Goal: Task Accomplishment & Management: Manage account settings

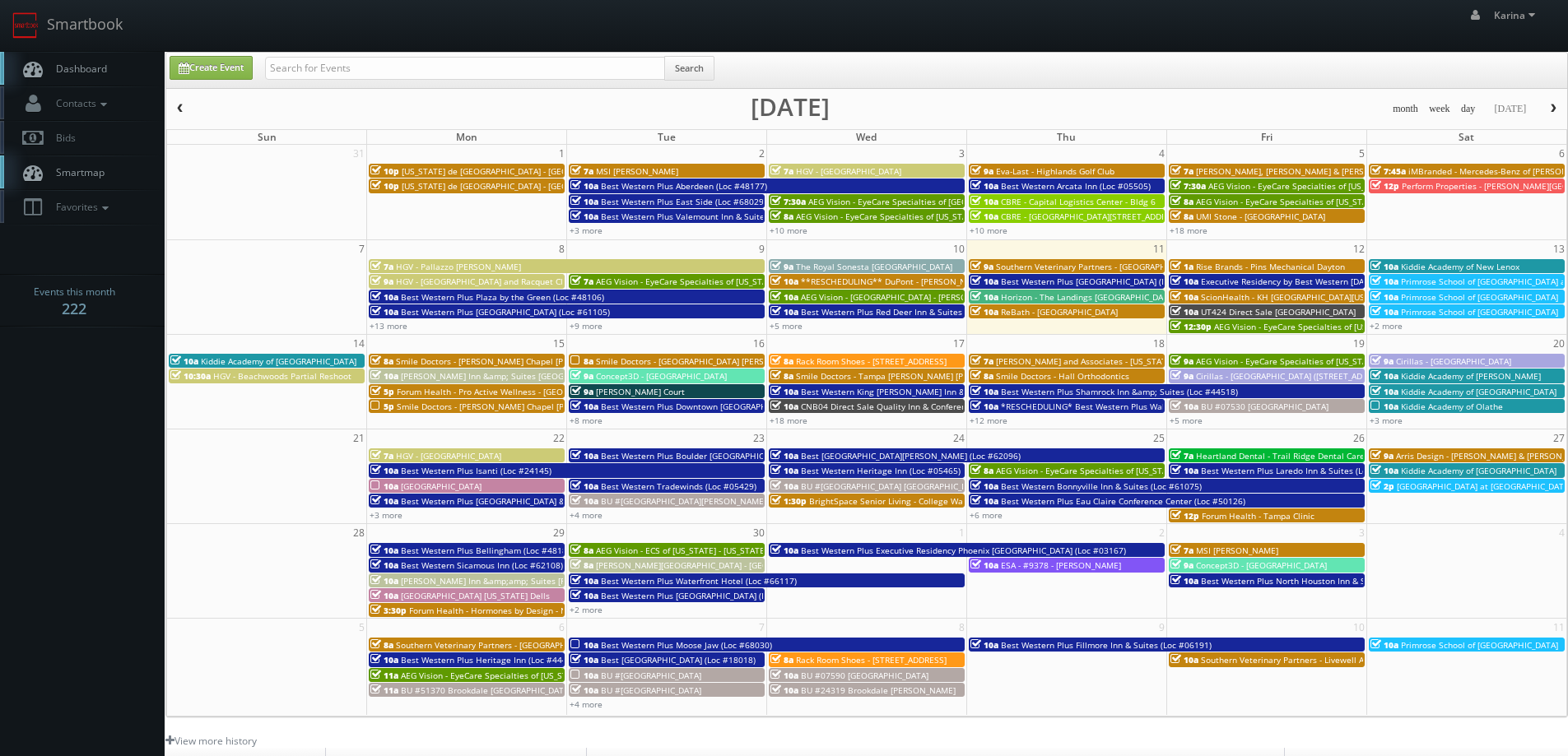
click at [441, 67] on input "text" at bounding box center [465, 69] width 400 height 23
type input "firebirds"
click at [376, 79] on input "firebirds" at bounding box center [465, 69] width 400 height 23
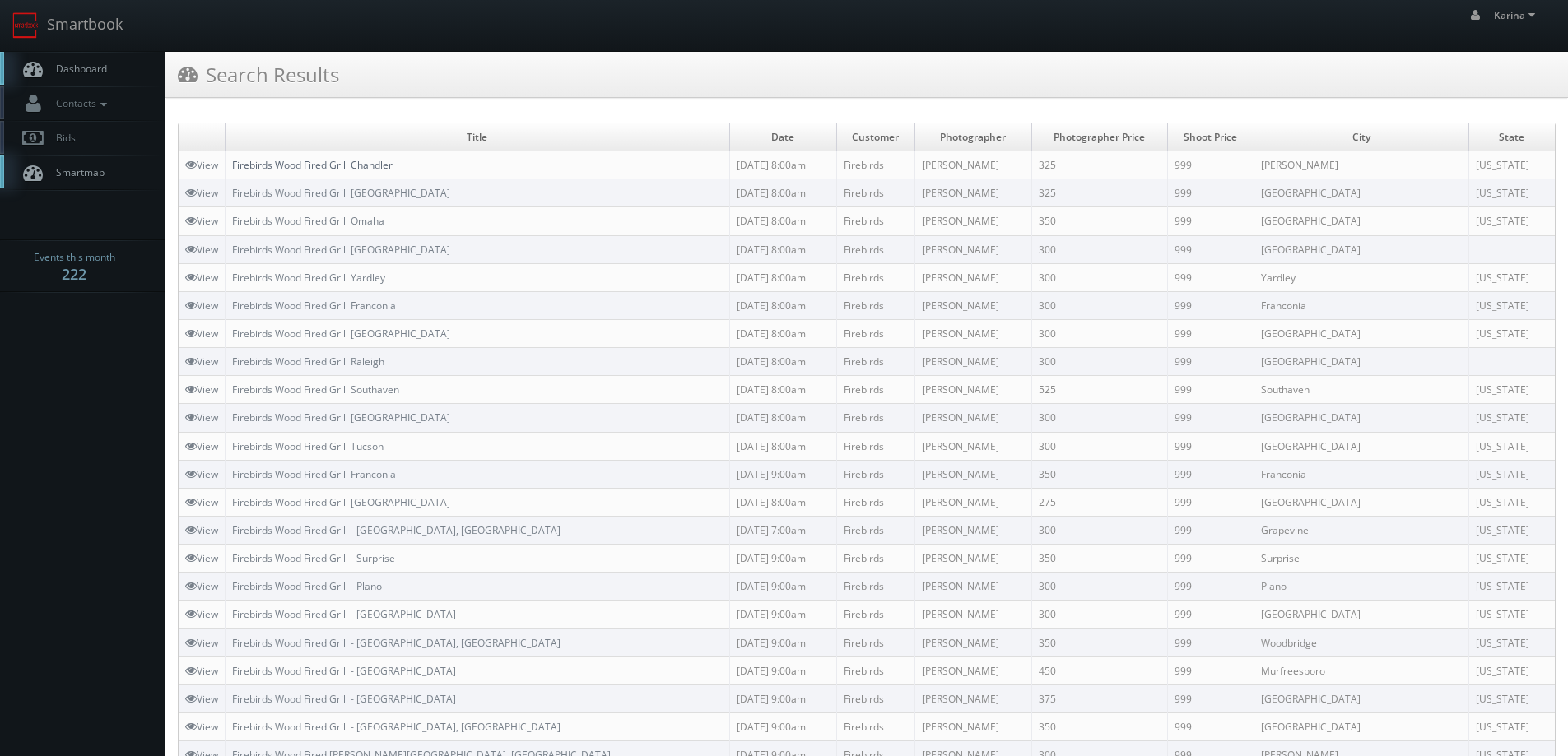
click at [361, 166] on link "Firebirds Wood Fired Grill Chandler" at bounding box center [313, 165] width 161 height 14
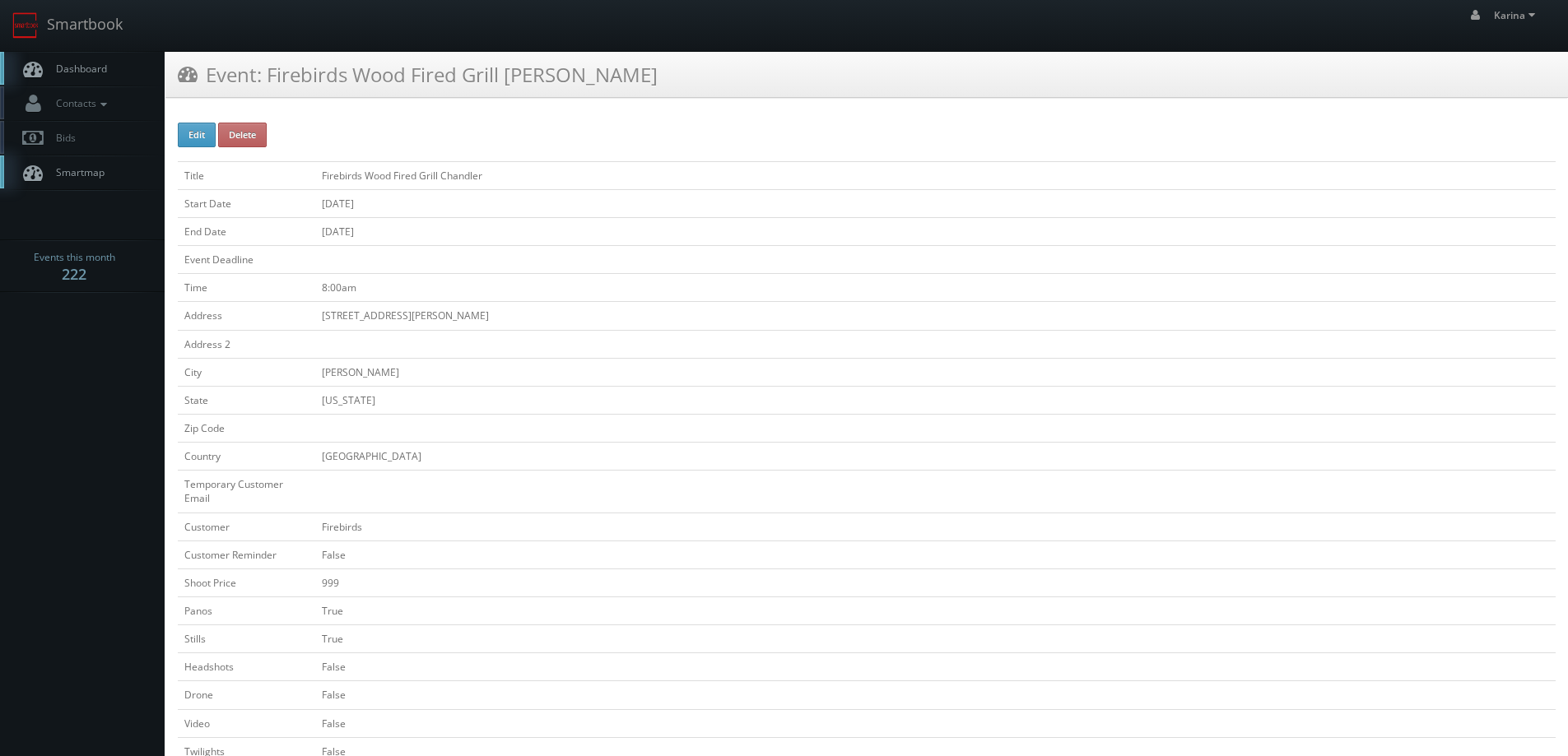
click at [98, 60] on link "Dashboard" at bounding box center [82, 69] width 165 height 34
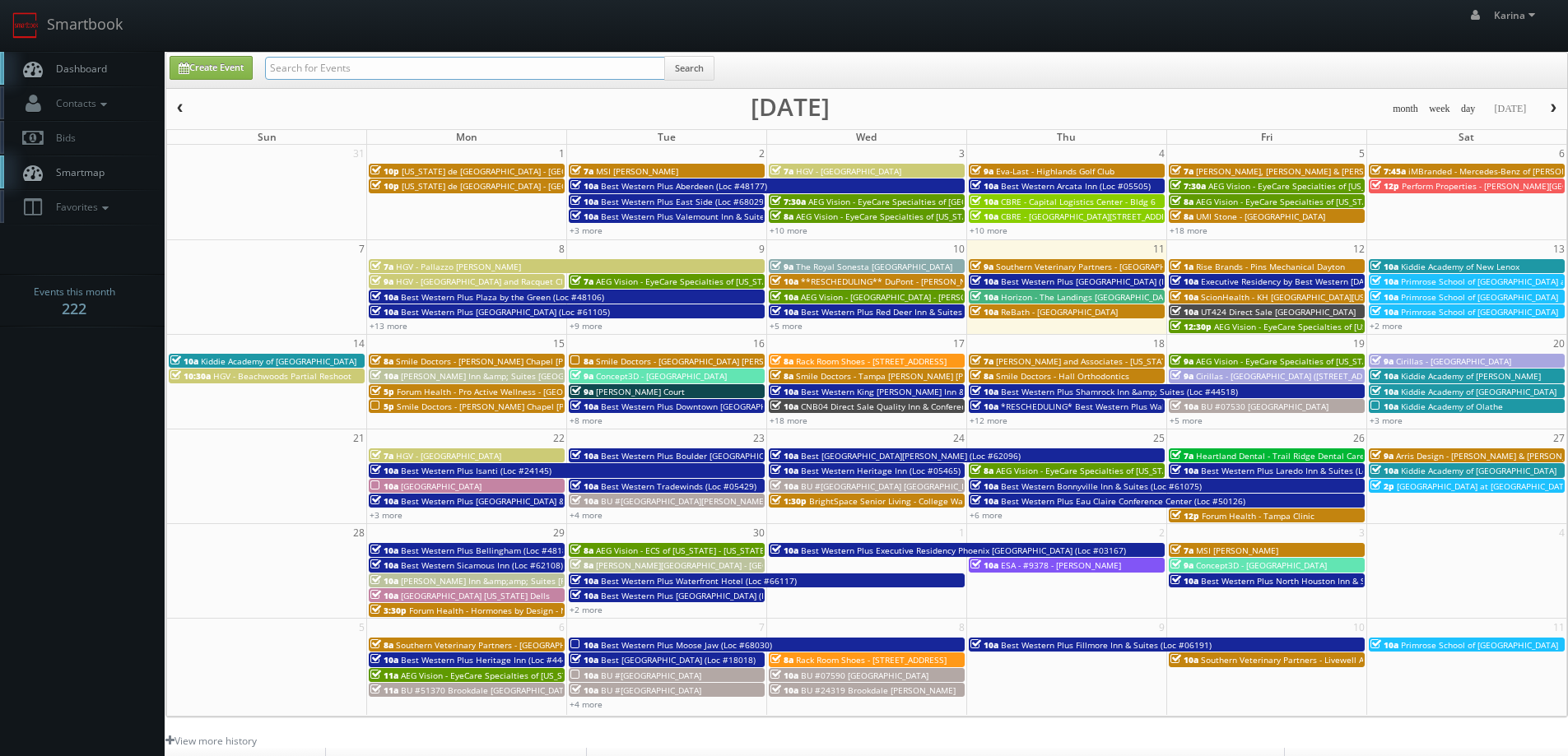
click at [296, 71] on input "text" at bounding box center [465, 69] width 400 height 23
type input "kiddie"
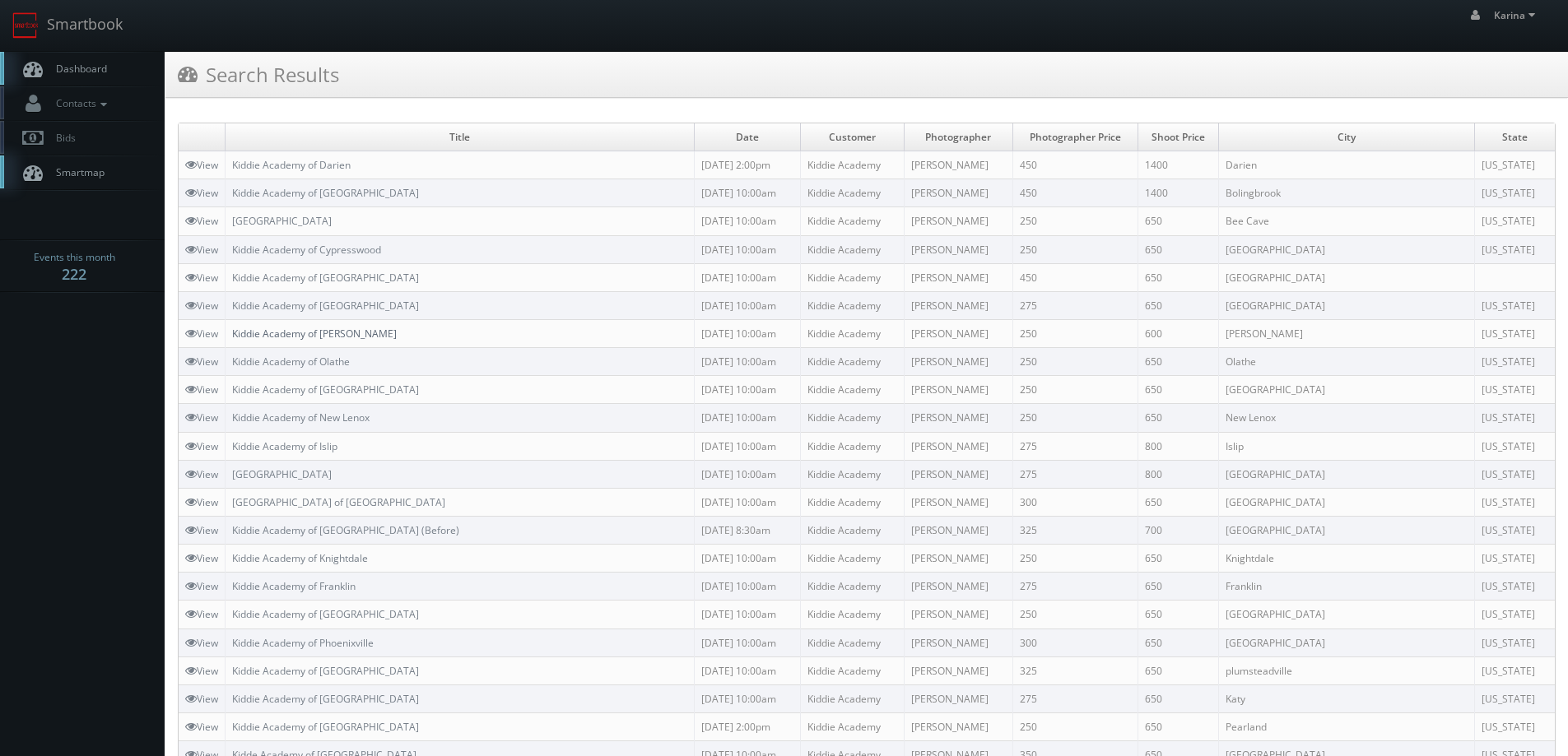
click at [301, 337] on link "Kiddie Academy of [PERSON_NAME]" at bounding box center [314, 333] width 165 height 14
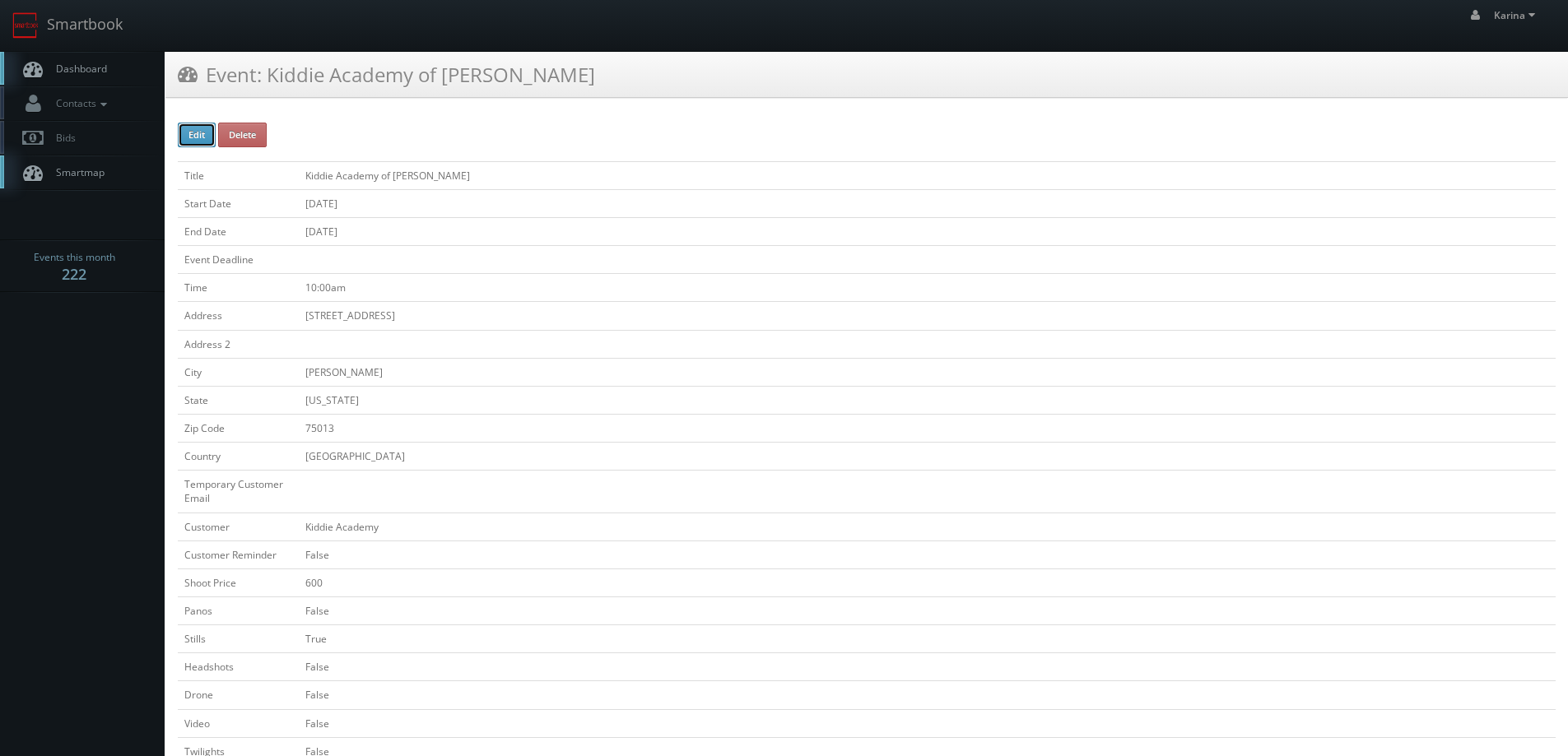
click at [203, 141] on button "Edit" at bounding box center [197, 135] width 38 height 25
type input "Kiddie Academy of [PERSON_NAME]"
type input "[STREET_ADDRESS]"
type input "[PERSON_NAME]"
type input "75013"
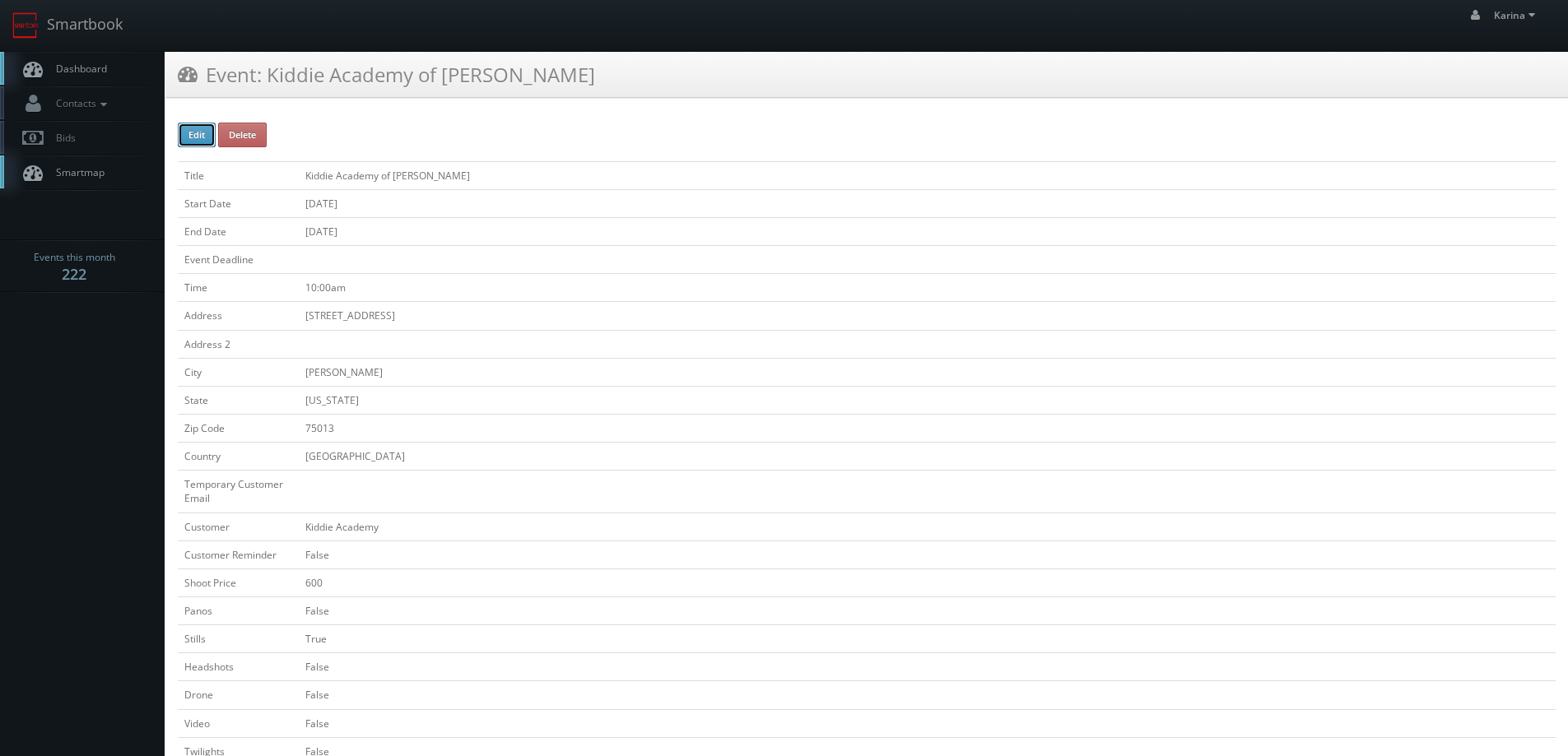
checkbox input "false"
type input "600"
checkbox input "false"
checkbox input "true"
checkbox input "false"
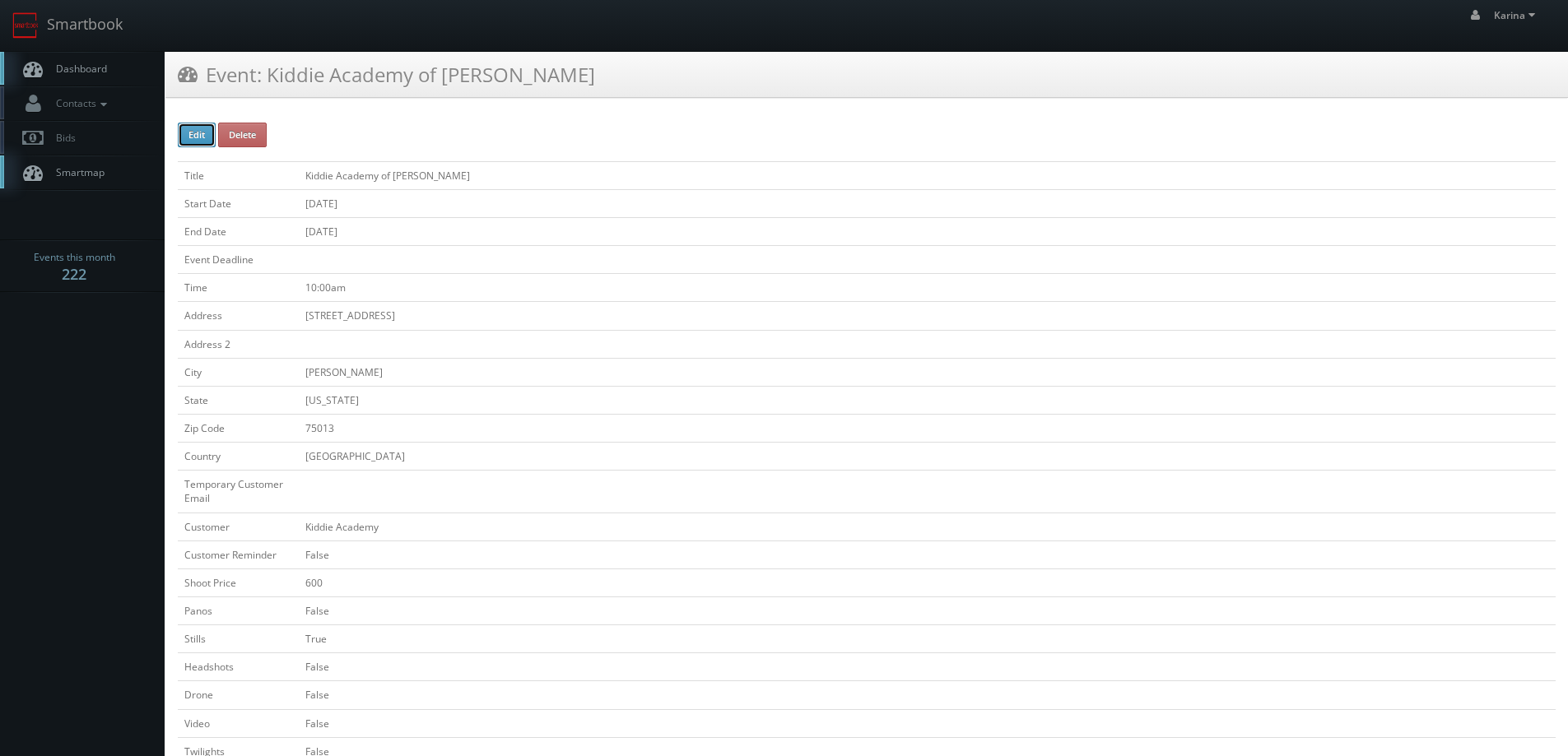
checkbox input "false"
type input "[DATE]"
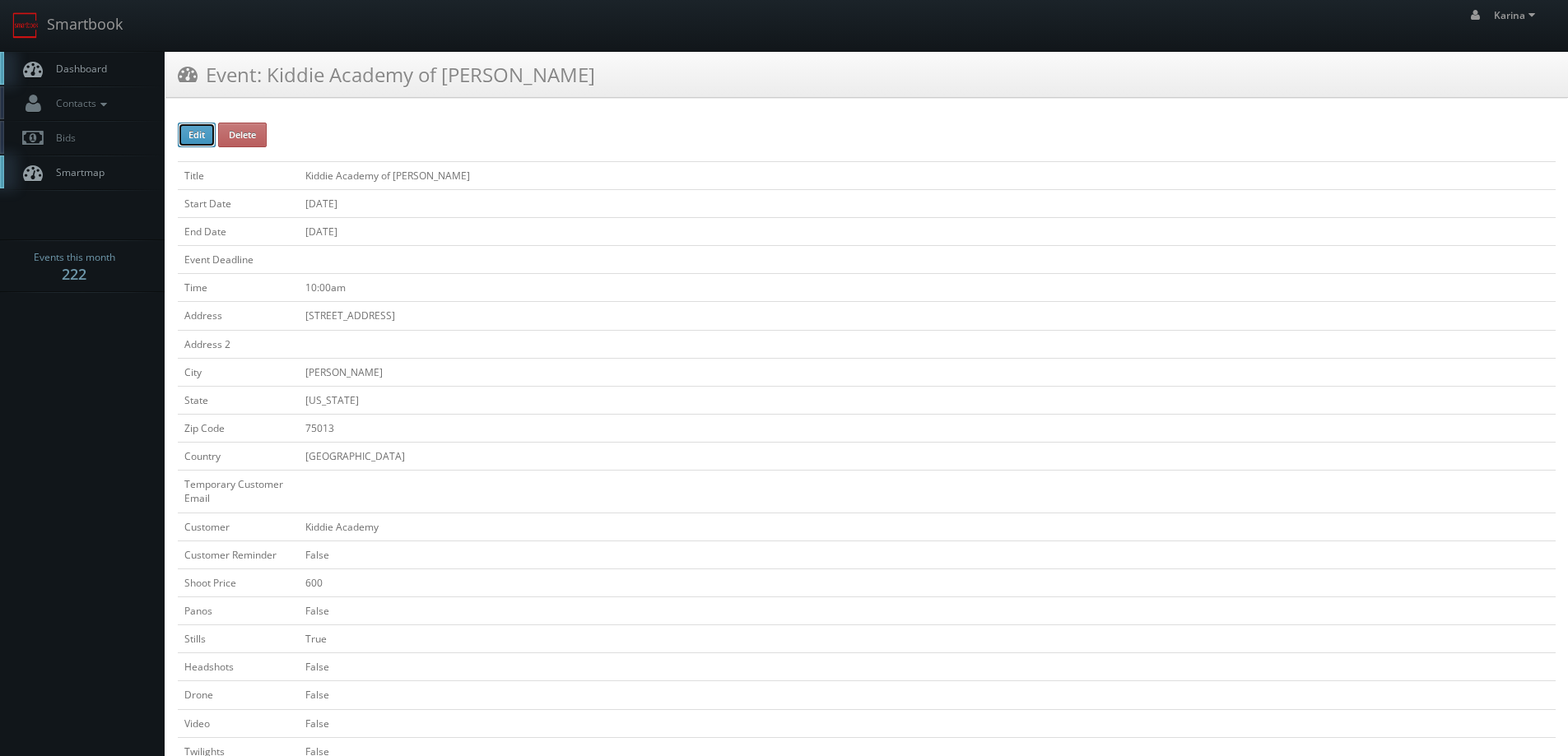
type input "[DATE]"
type input "10:00am"
checkbox input "true"
checkbox input "false"
select select "[US_STATE]"
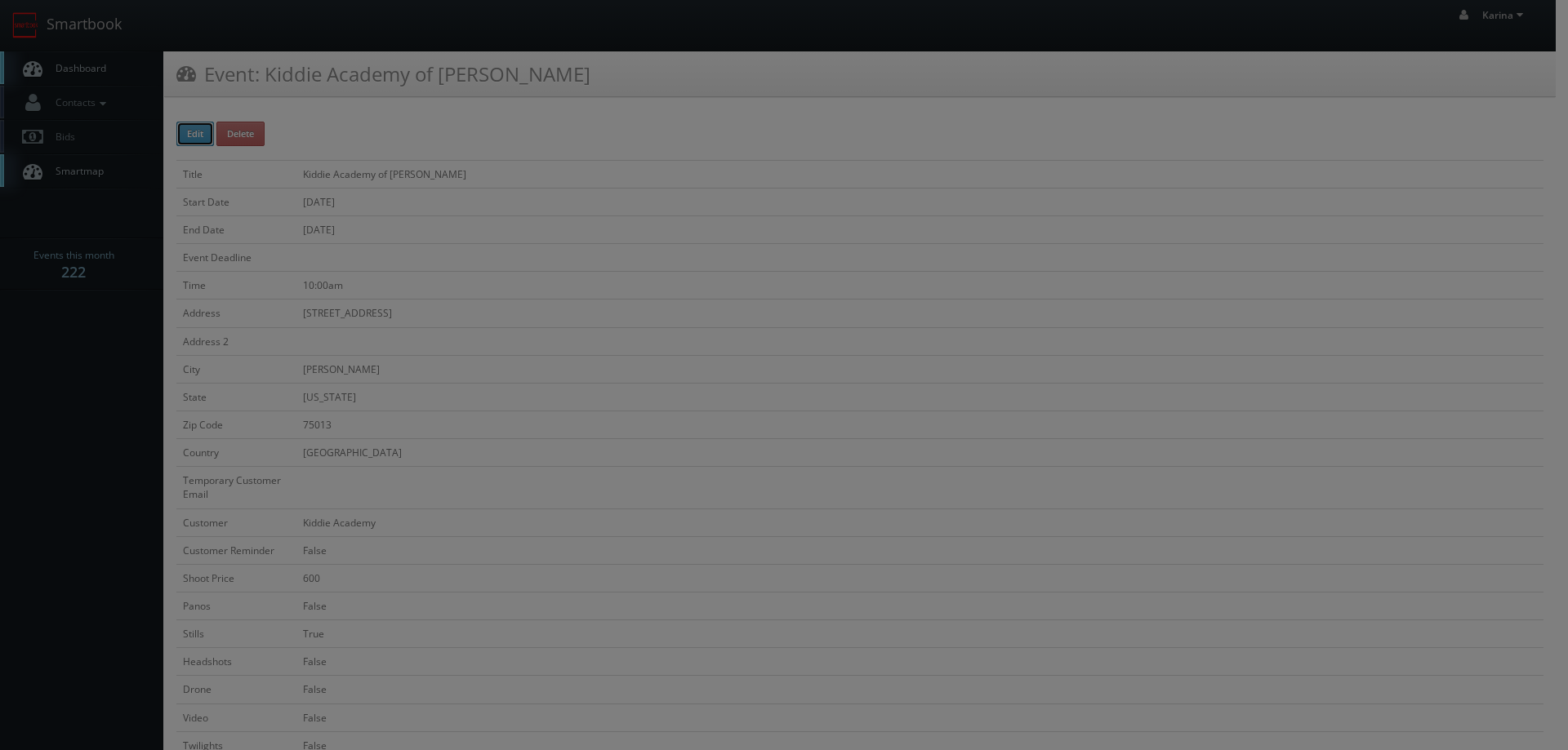
type input "600"
type input "250"
select select "cs3design360+kiddie@gmail.com"
select select "steve.wheeler11@gmail.com"
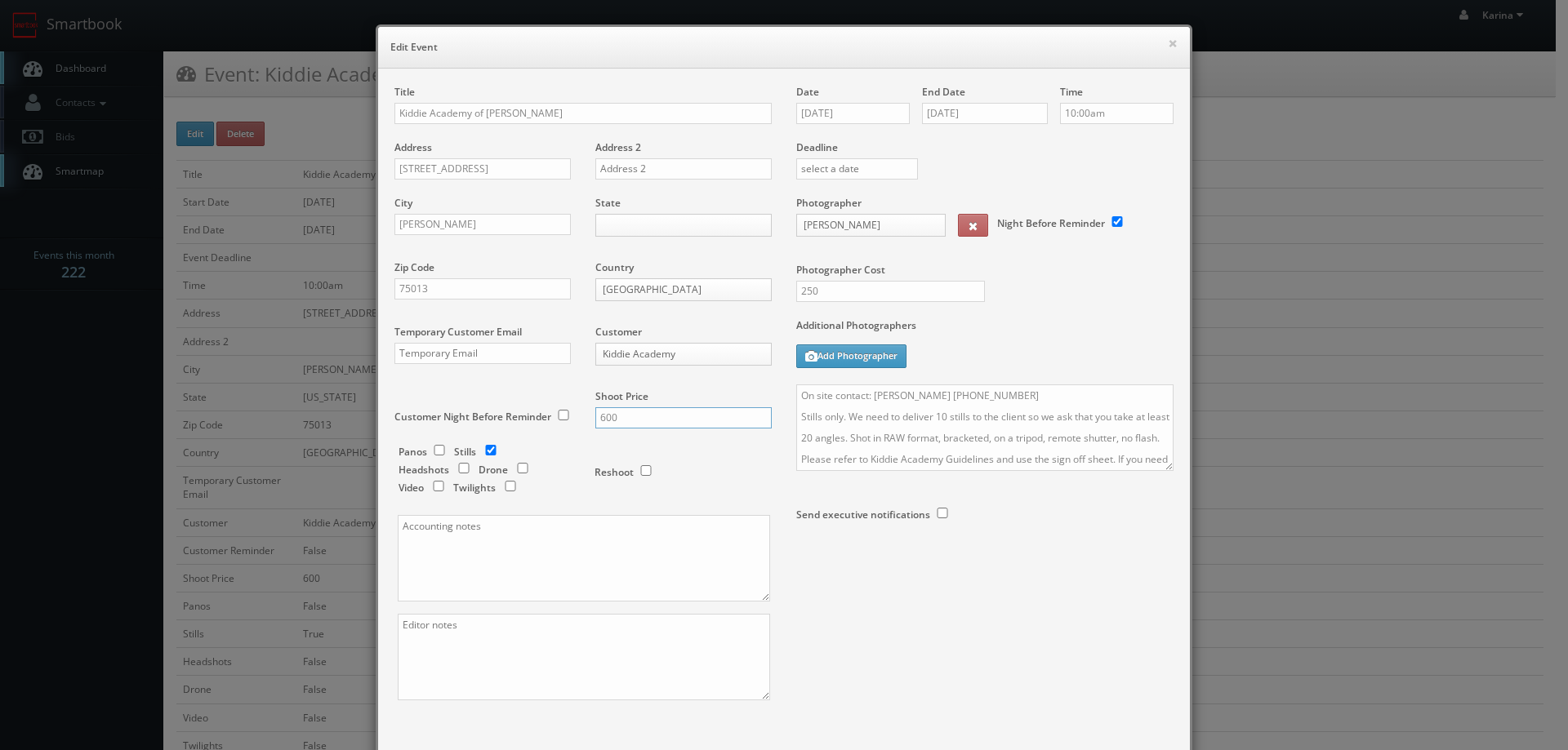
click at [630, 419] on input "600" at bounding box center [683, 418] width 177 height 21
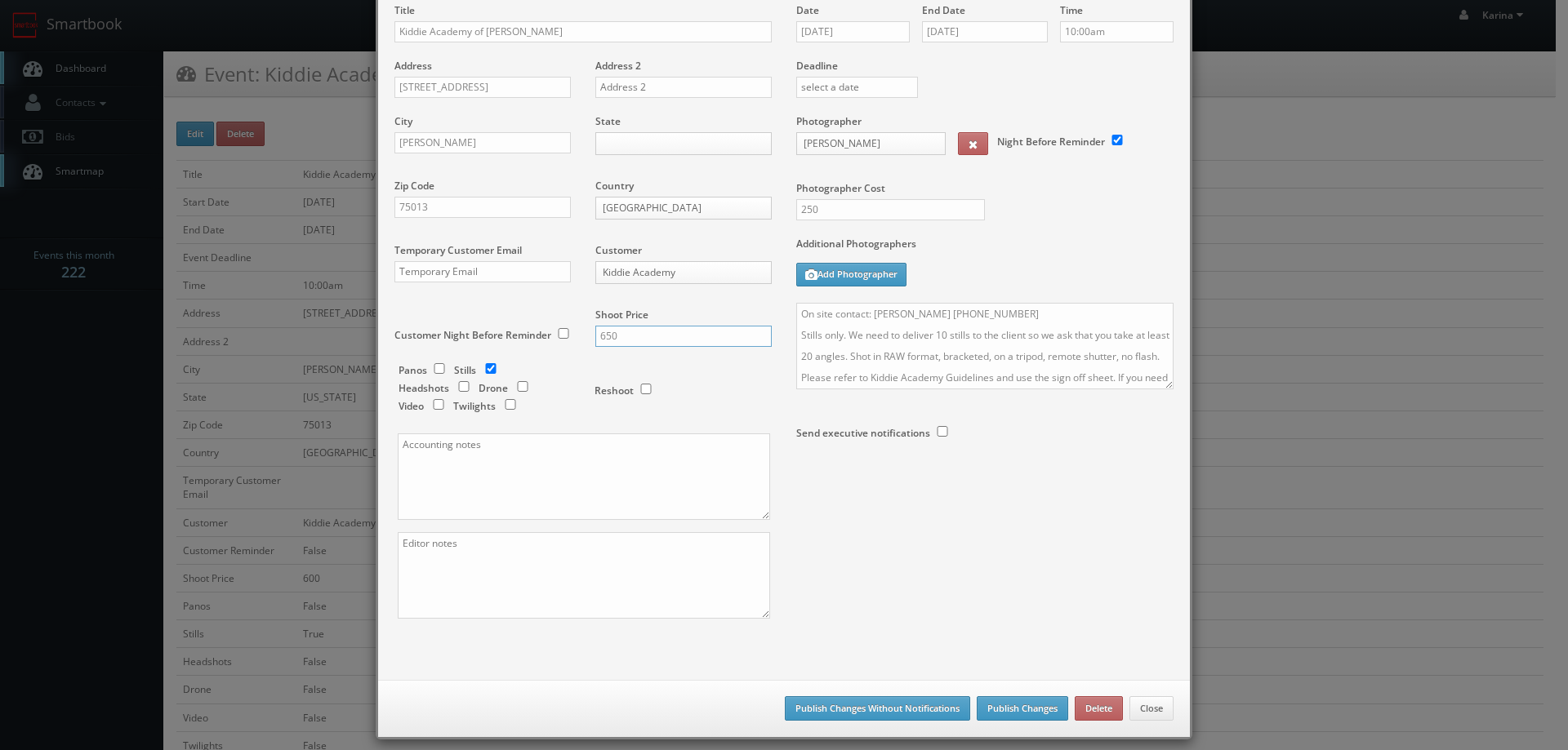
scroll to position [95, 0]
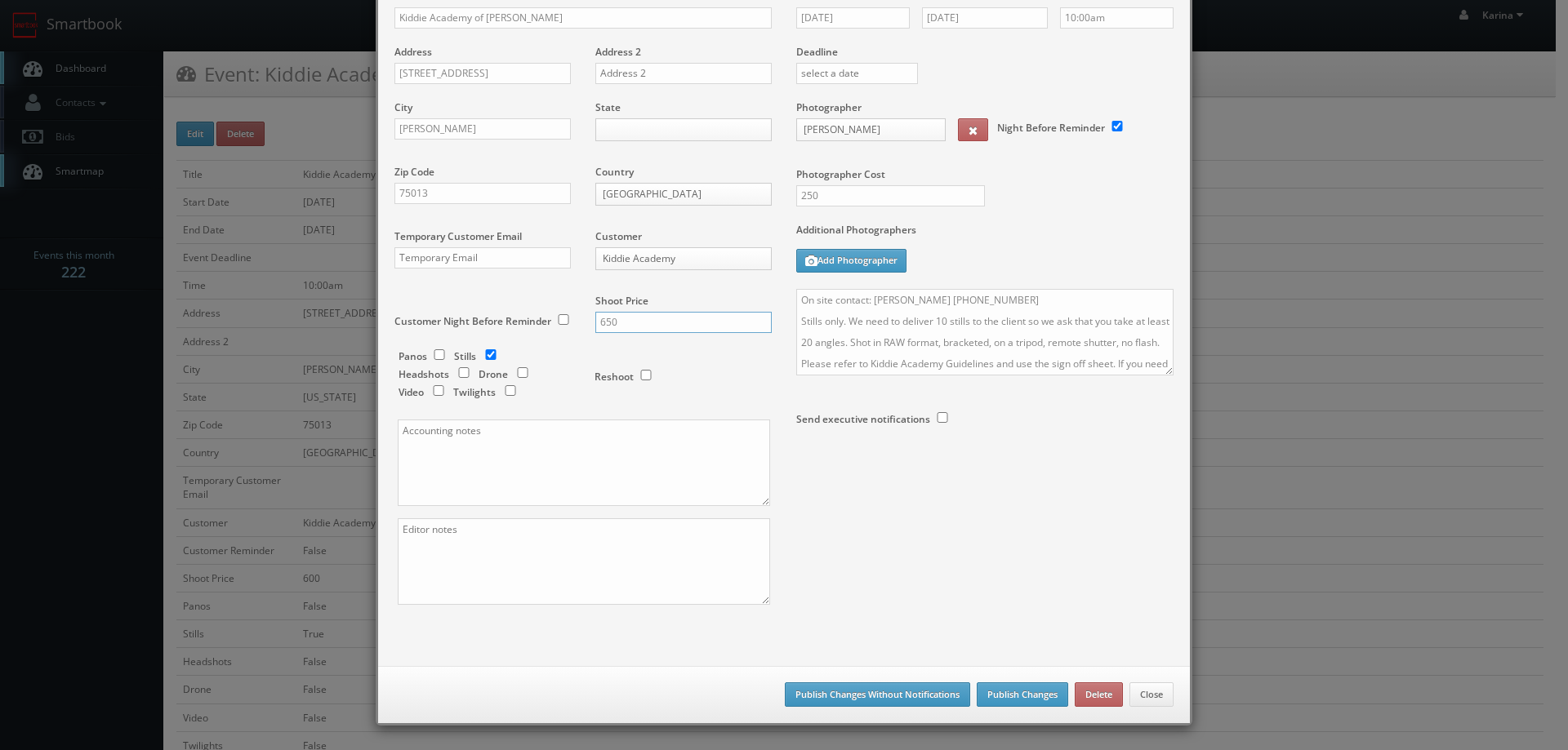
type input "650"
click at [920, 700] on button "Publish Changes Without Notifications" at bounding box center [878, 695] width 186 height 25
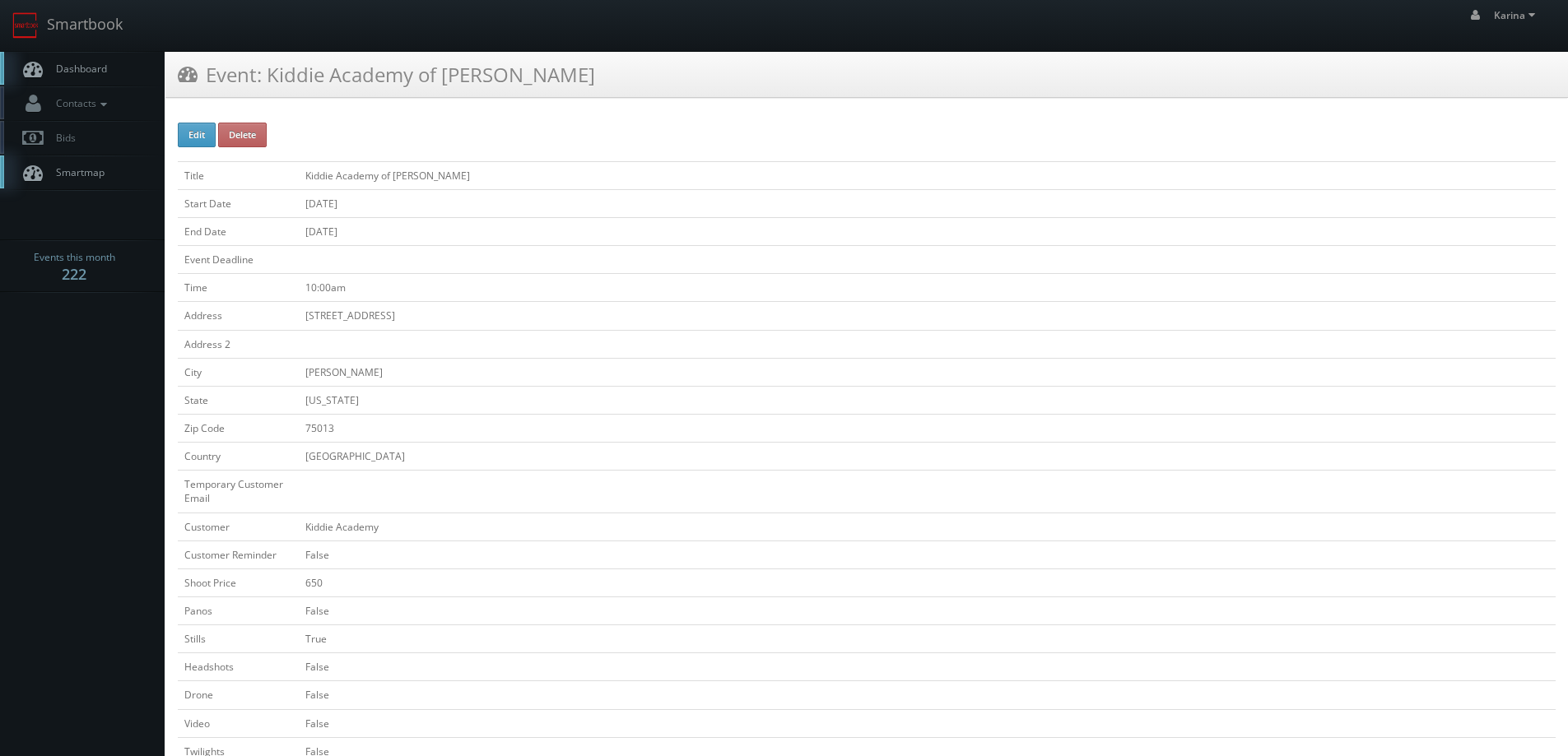
click at [59, 70] on span "Dashboard" at bounding box center [78, 69] width 60 height 14
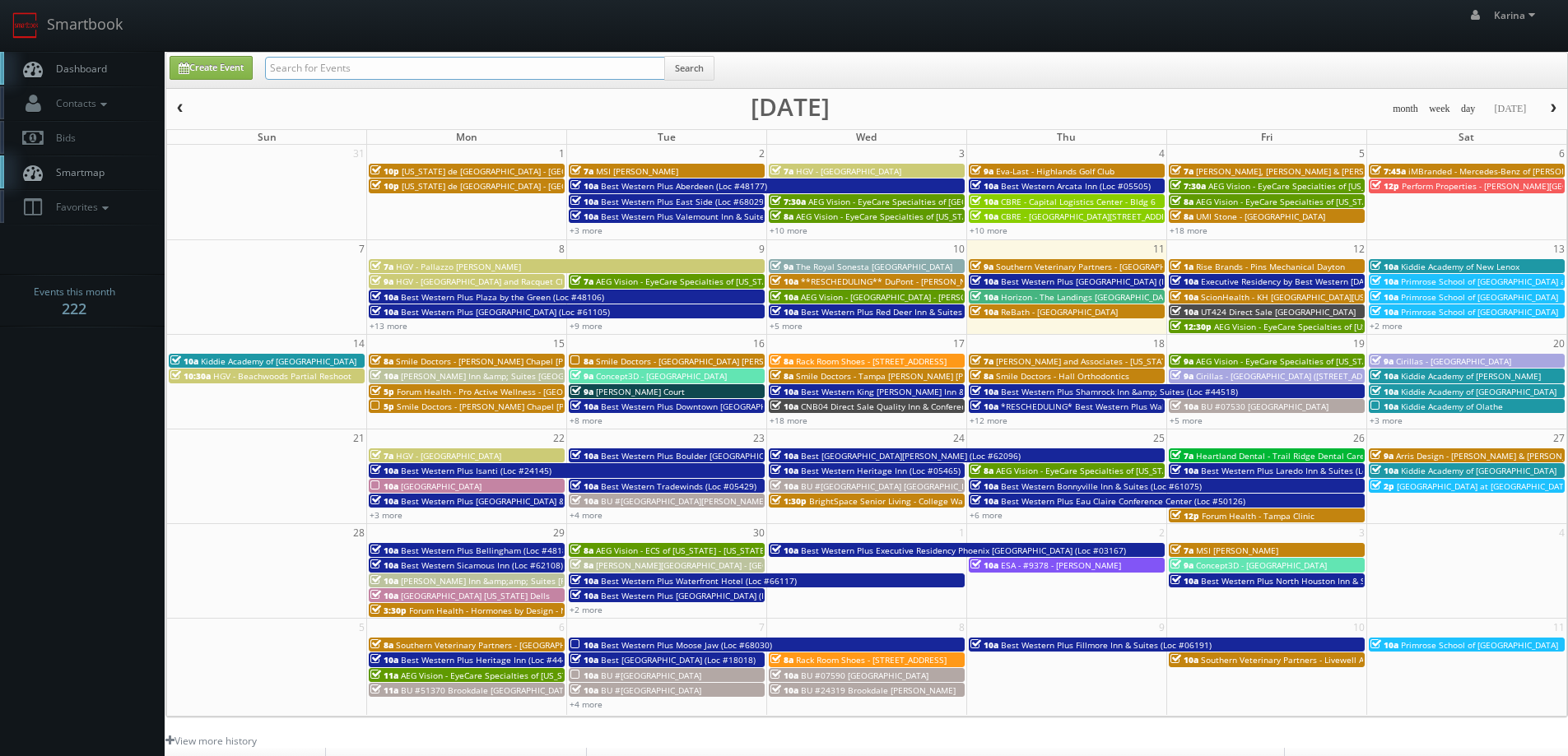
click at [285, 67] on input "text" at bounding box center [465, 69] width 400 height 23
type input "kiddie"
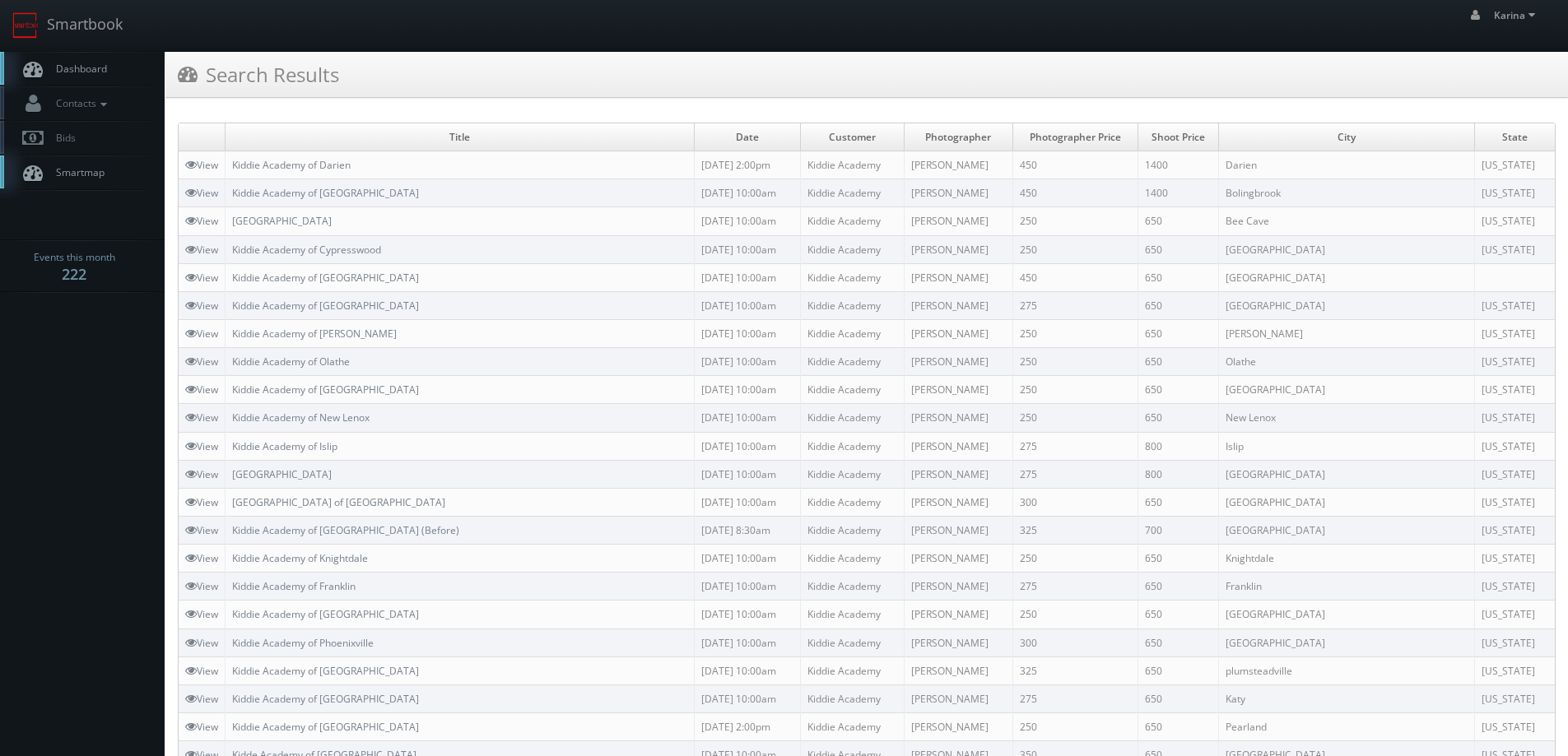
click at [102, 70] on span "Dashboard" at bounding box center [78, 69] width 60 height 14
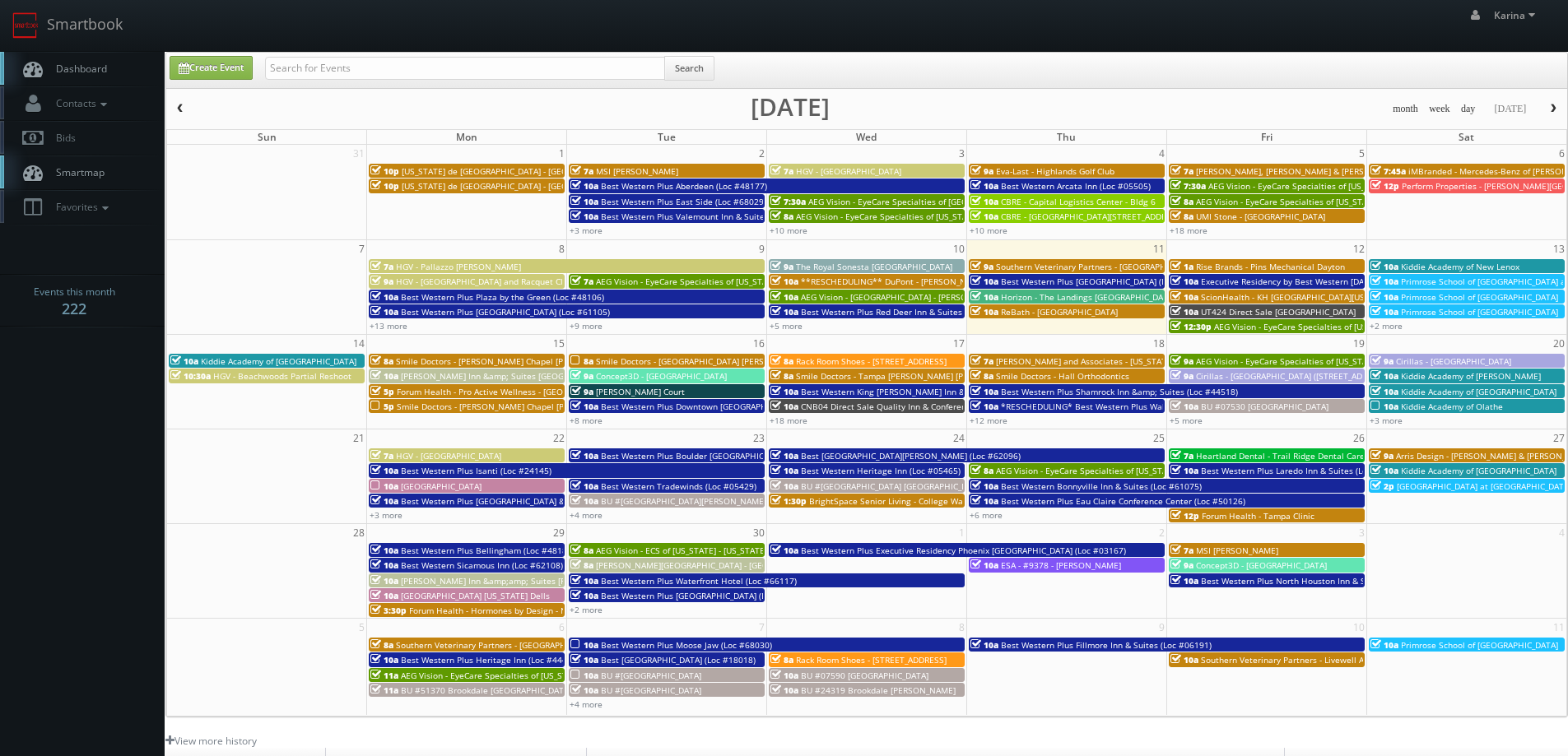
scroll to position [299, 0]
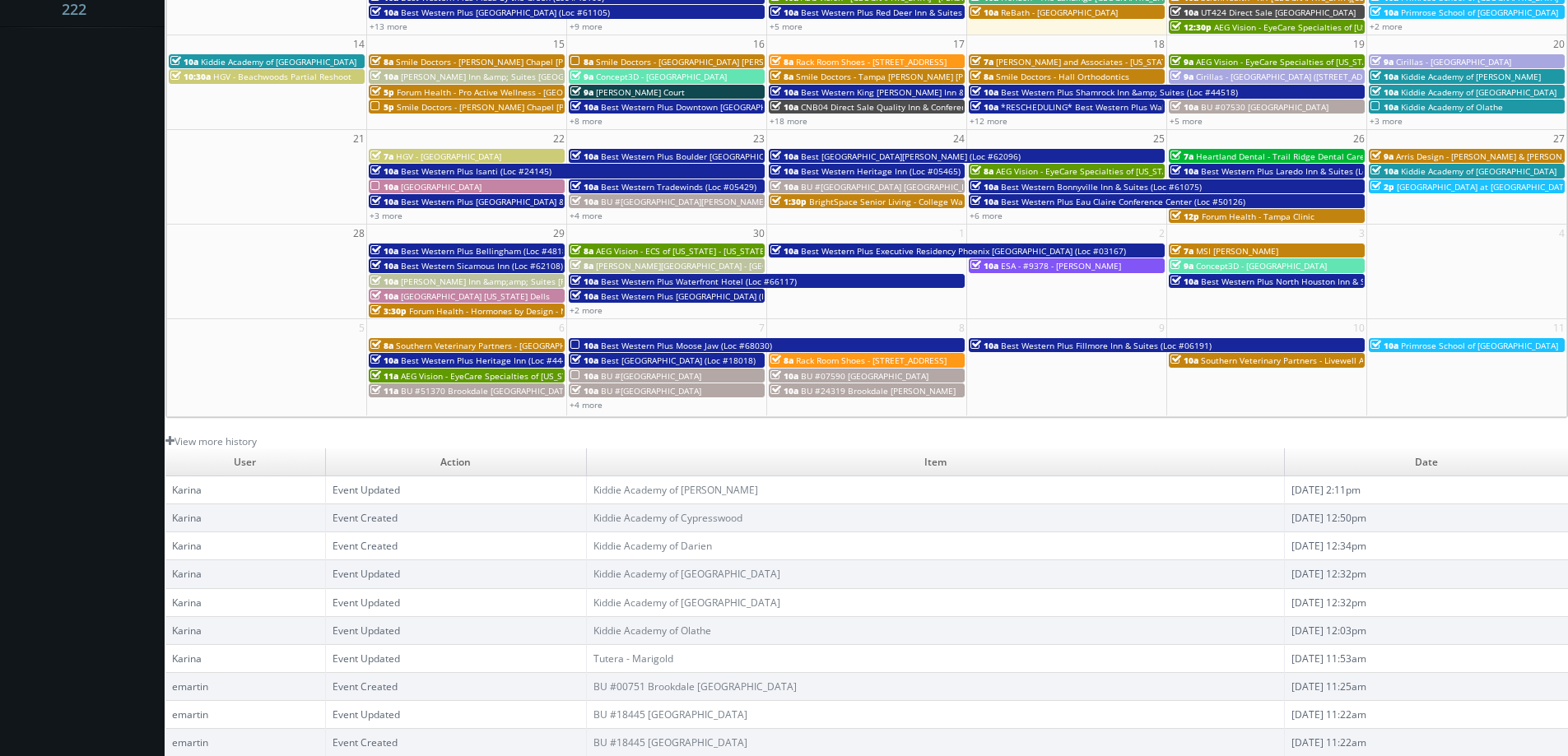
click at [44, 249] on body "Smartbook Toggle Side Navigation Toggle Top Navigation Karina Karina Profile Lo…" at bounding box center [784, 228] width 1568 height 1056
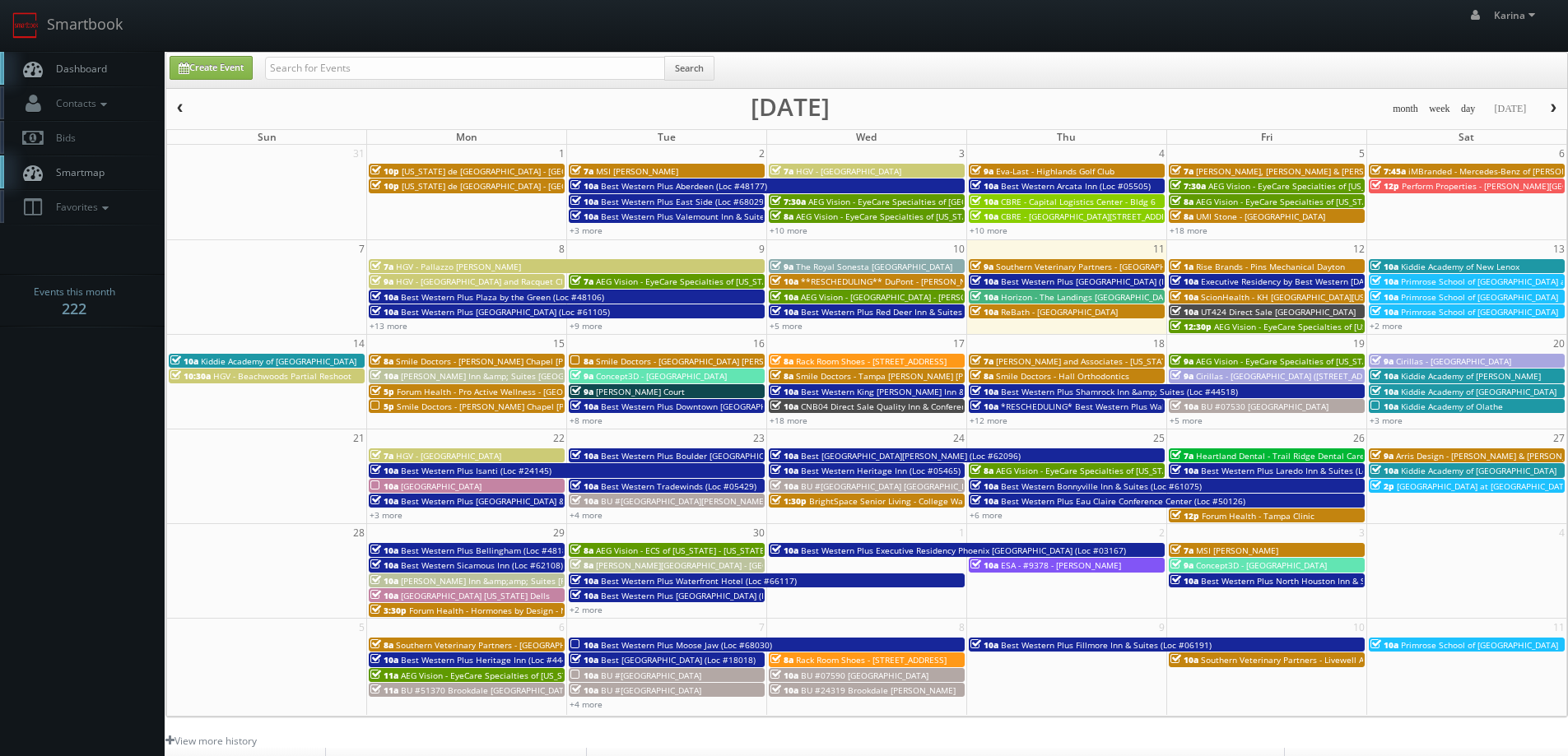
click at [121, 69] on link "Dashboard" at bounding box center [82, 69] width 165 height 34
click at [81, 73] on span "Dashboard" at bounding box center [78, 69] width 60 height 14
click at [89, 419] on body "Smartbook Toggle Side Navigation Toggle Top Navigation Karina Karina Profile Lo…" at bounding box center [784, 528] width 1568 height 1056
click at [60, 69] on span "Dashboard" at bounding box center [78, 69] width 60 height 14
click at [86, 71] on span "Dashboard" at bounding box center [78, 69] width 60 height 14
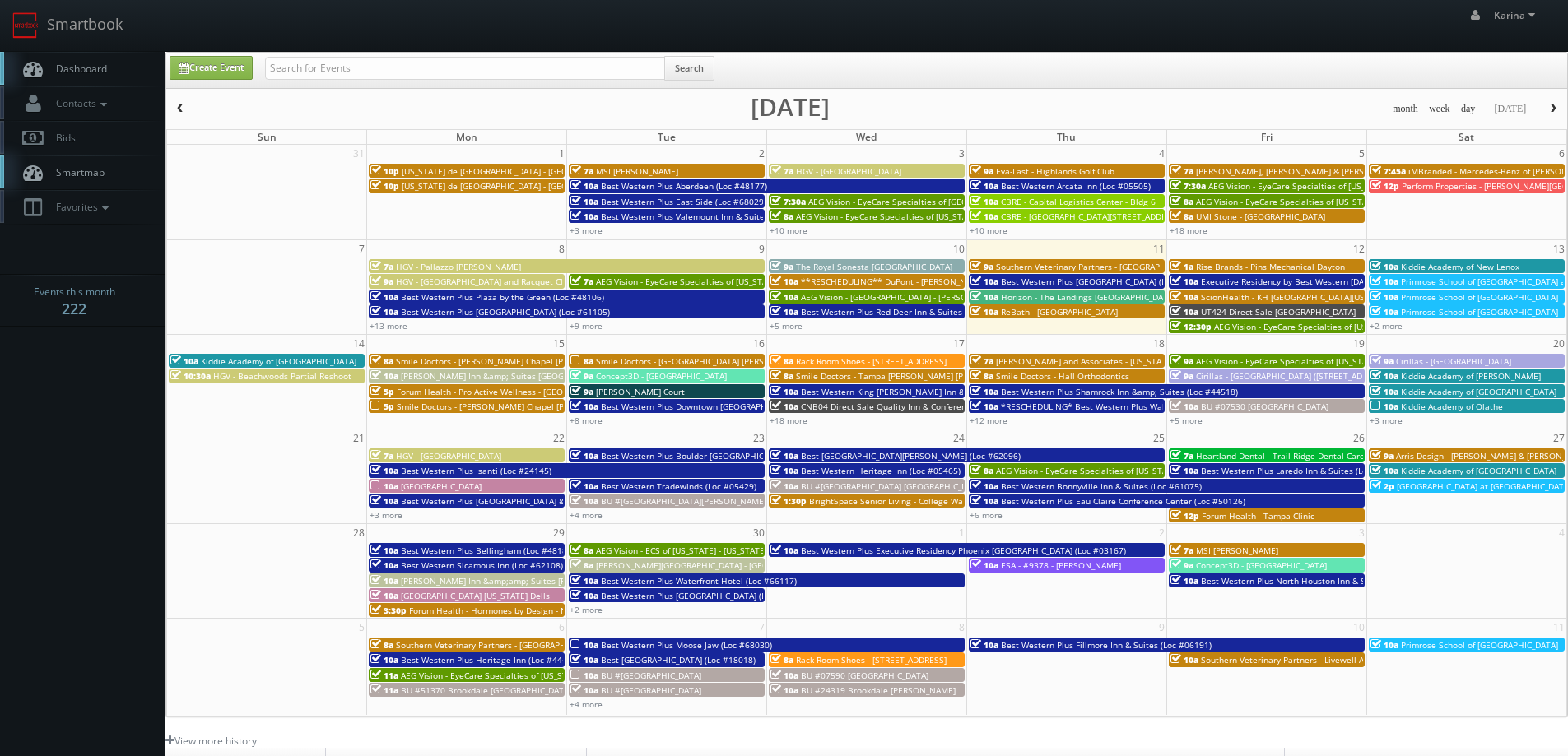
click at [60, 70] on span "Dashboard" at bounding box center [78, 69] width 60 height 14
